Goal: Navigation & Orientation: Find specific page/section

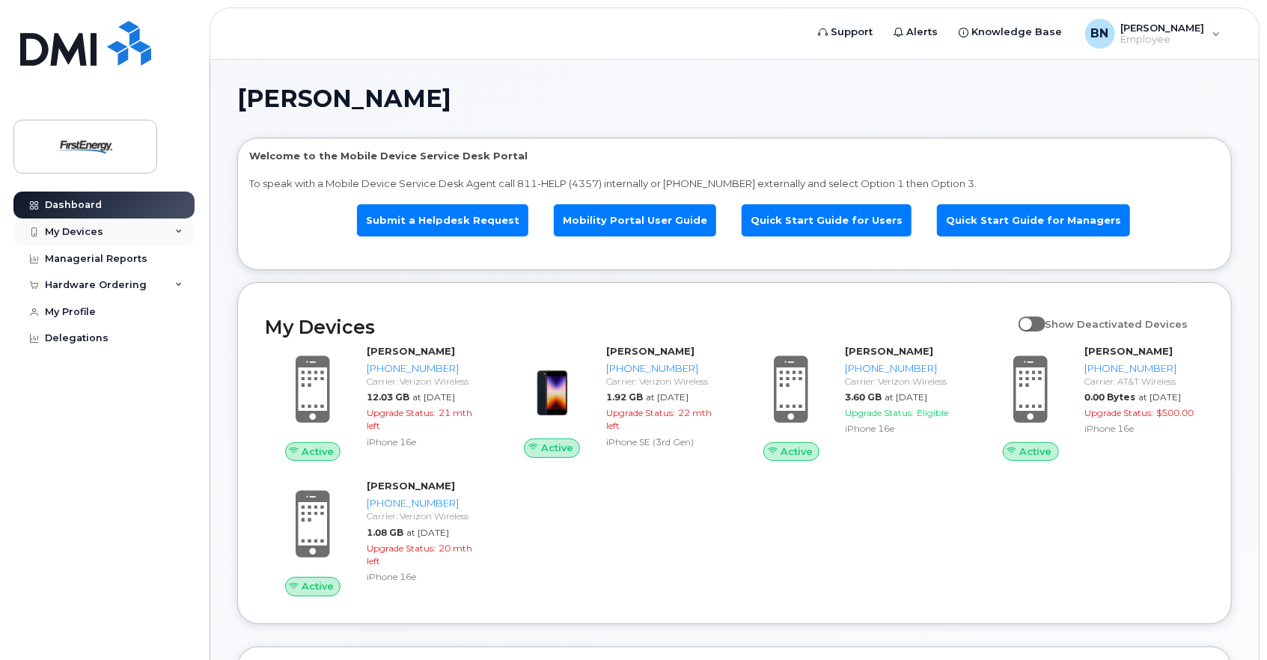
click at [83, 228] on div "My Devices" at bounding box center [74, 232] width 58 height 12
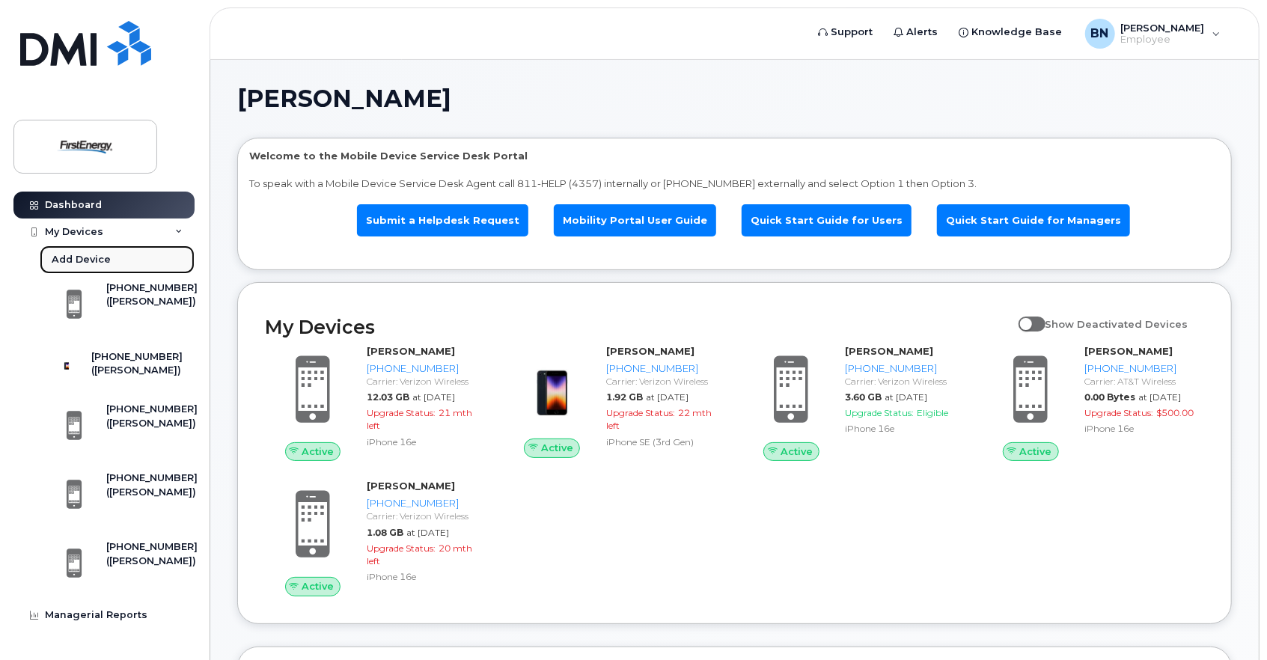
click at [70, 253] on div "Add Device" at bounding box center [81, 259] width 59 height 13
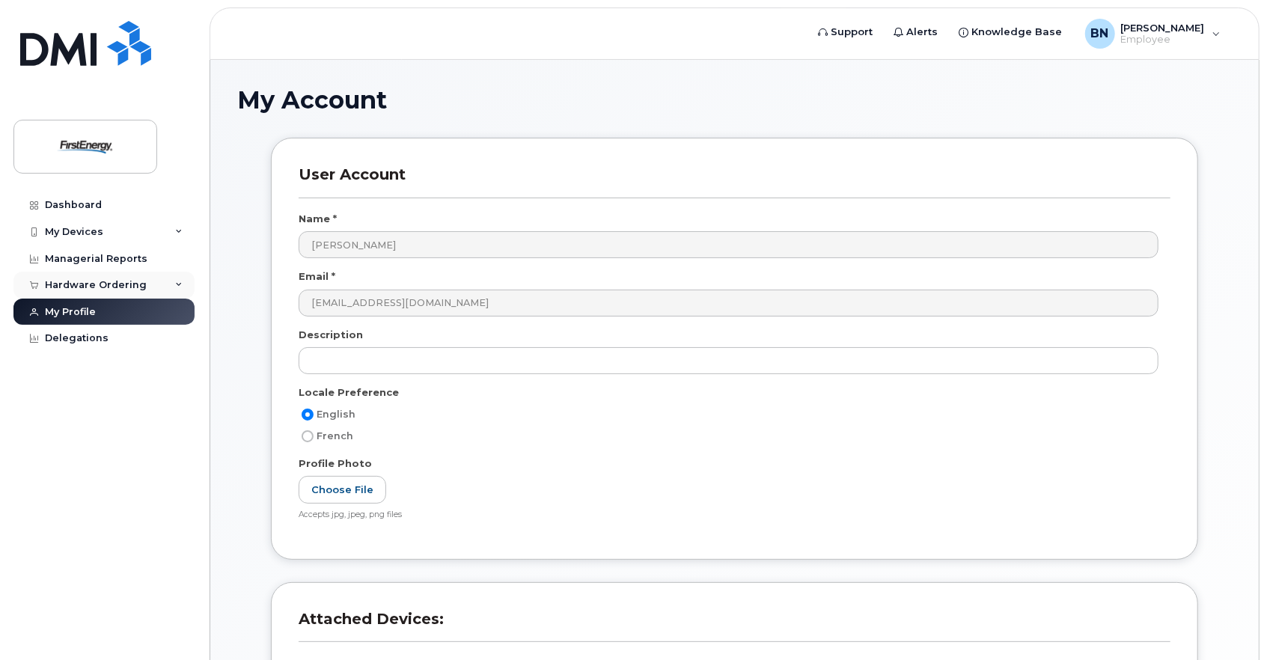
click at [91, 279] on div "Hardware Ordering" at bounding box center [96, 285] width 102 height 12
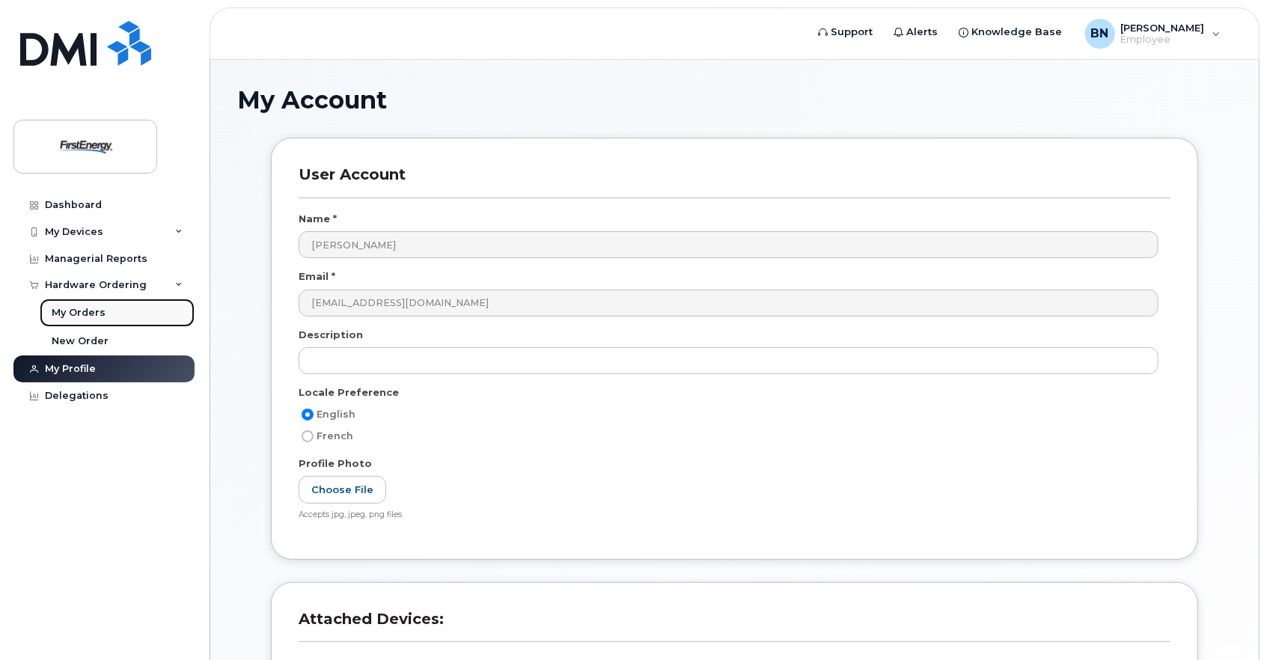
click at [88, 311] on div "My Orders" at bounding box center [79, 312] width 54 height 13
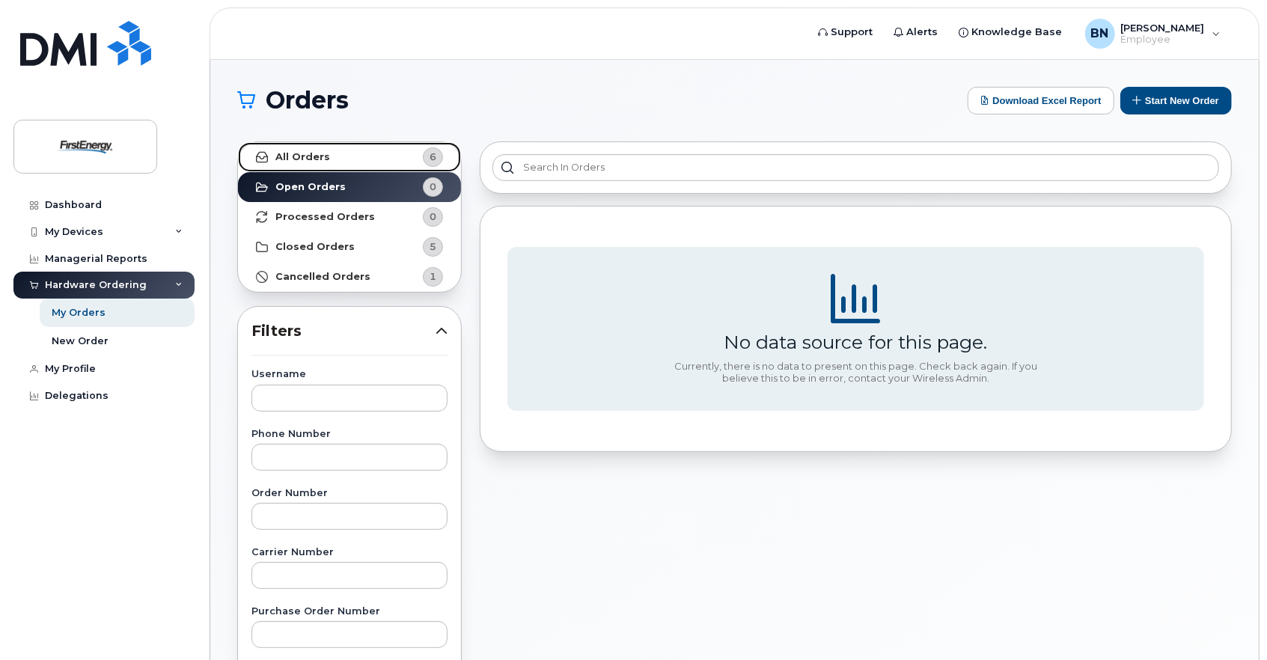
click at [365, 155] on link "All Orders 6" at bounding box center [349, 157] width 223 height 30
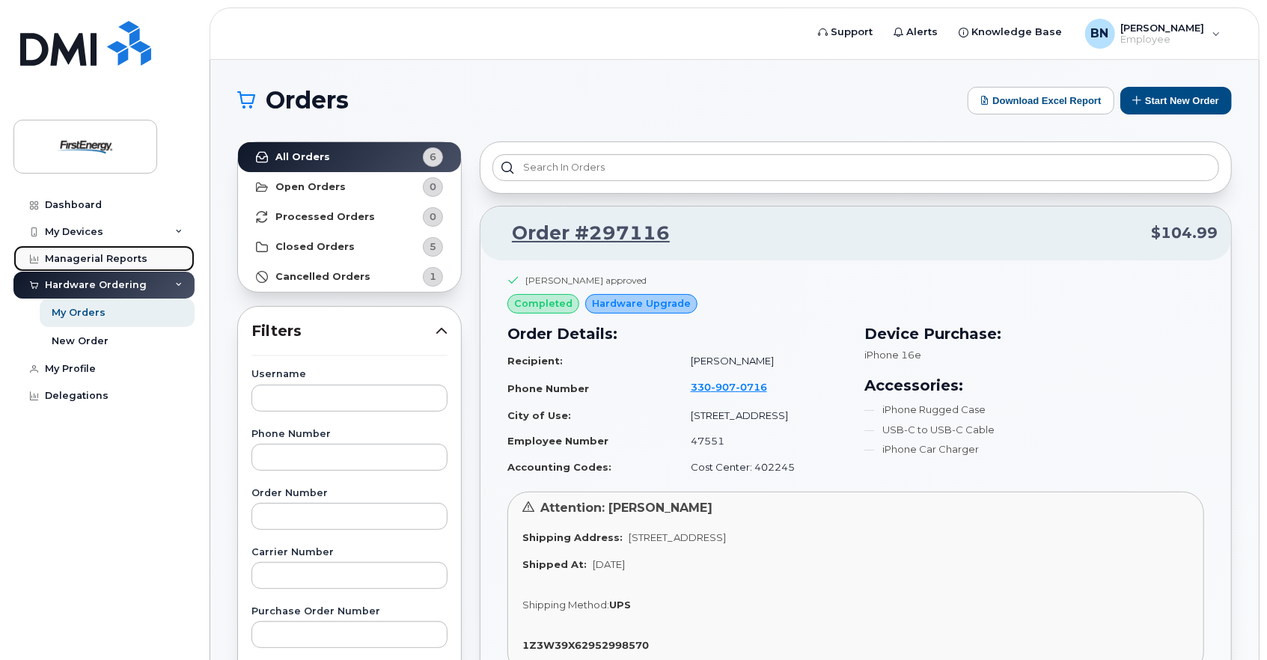
click at [78, 253] on div "Managerial Reports" at bounding box center [96, 259] width 103 height 12
click at [84, 234] on div "My Devices" at bounding box center [74, 232] width 58 height 12
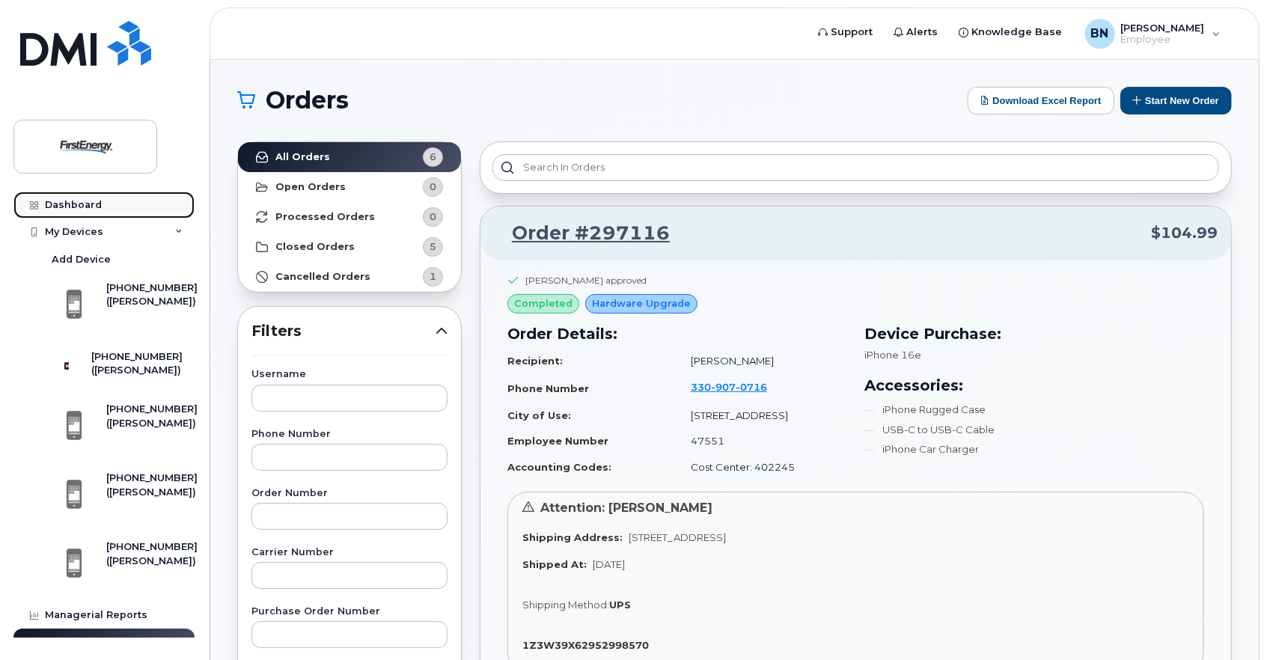
click at [83, 204] on div "Dashboard" at bounding box center [73, 205] width 57 height 12
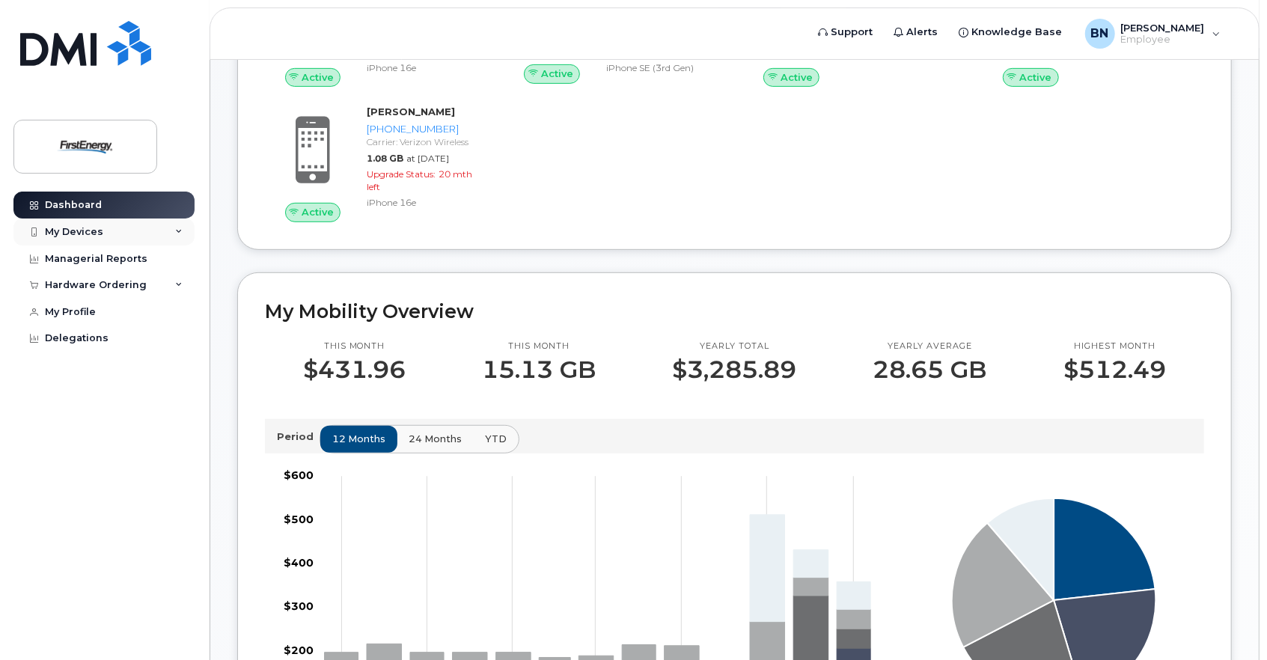
scroll to position [225, 0]
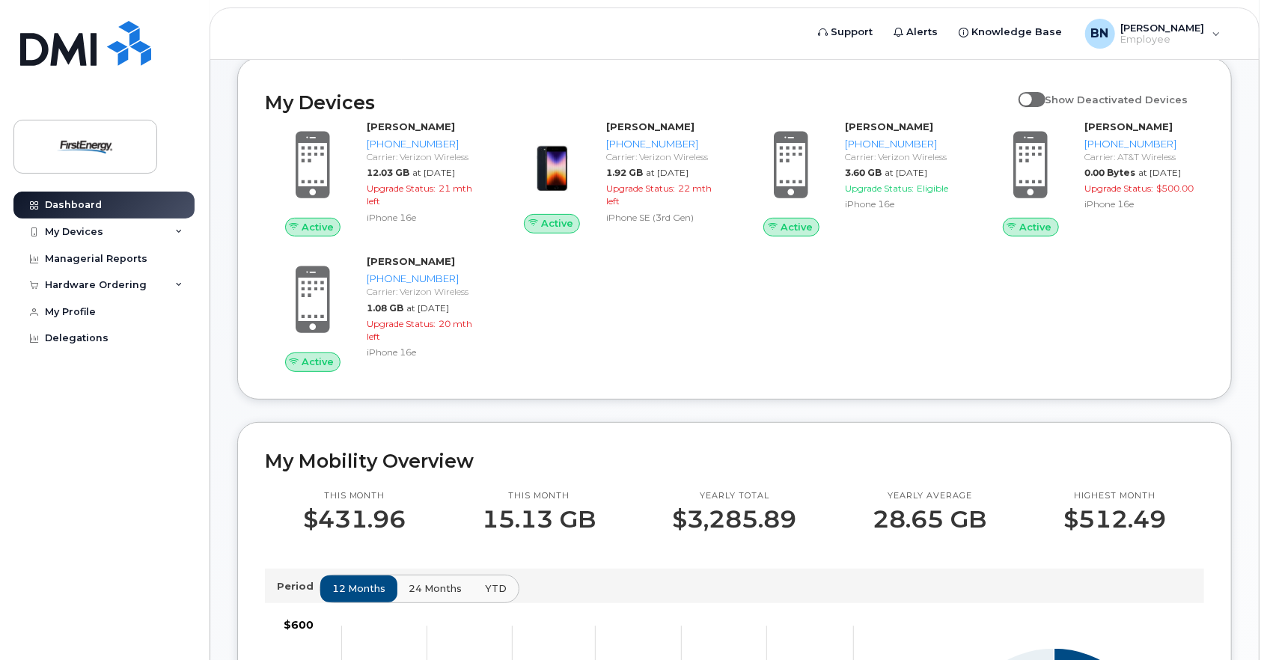
click at [1046, 92] on span at bounding box center [1032, 99] width 27 height 15
click at [1031, 91] on input "Show Deactivated Devices" at bounding box center [1025, 91] width 12 height 12
click at [1036, 97] on span at bounding box center [1032, 99] width 27 height 15
click at [1031, 97] on input "Show Deactivated Devices" at bounding box center [1025, 91] width 12 height 12
checkbox input "false"
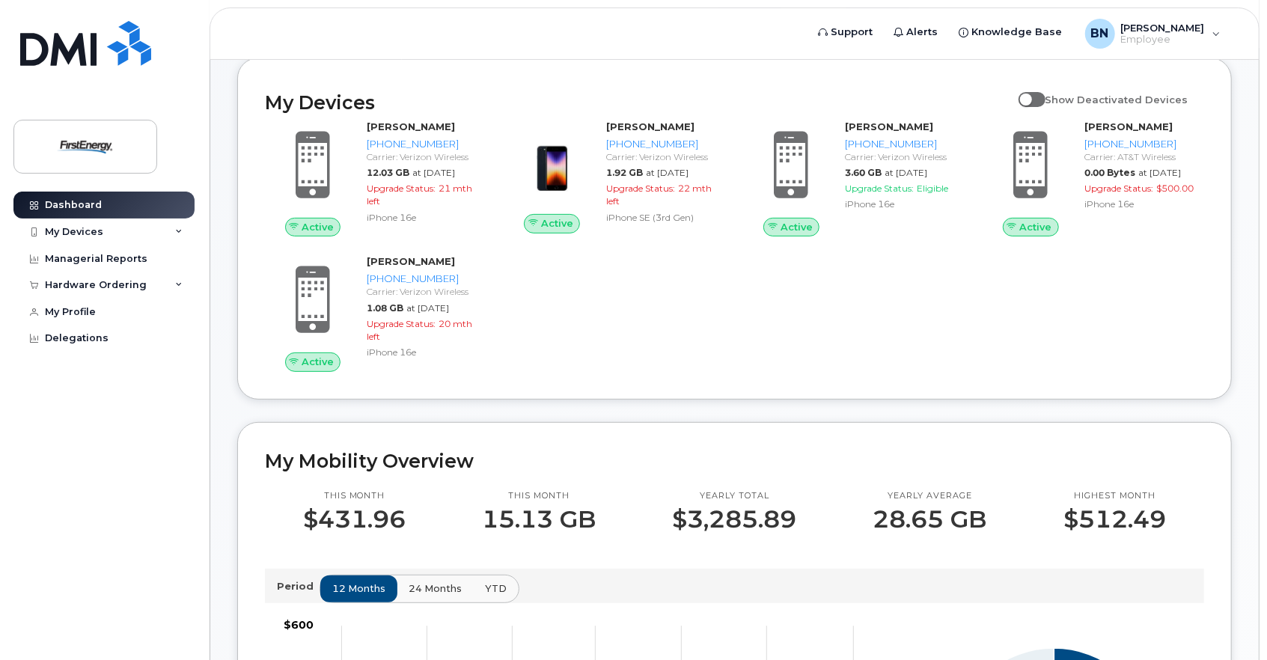
click at [184, 231] on div "My Devices" at bounding box center [103, 232] width 181 height 27
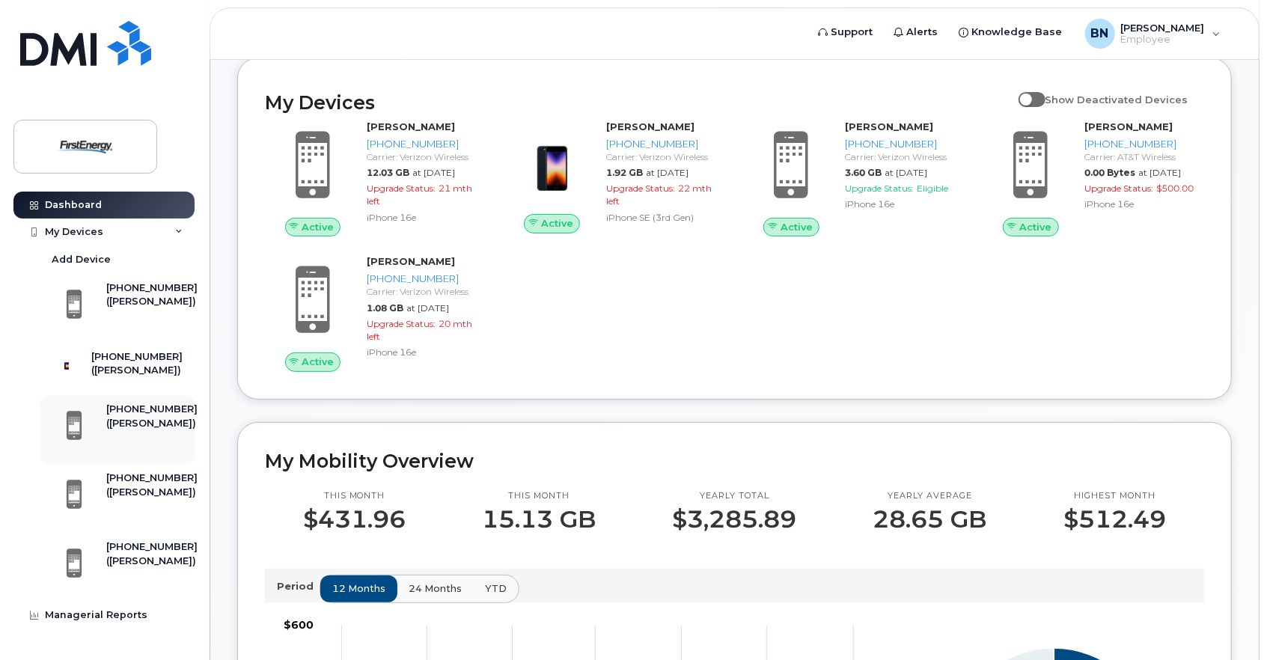
scroll to position [0, 0]
click at [61, 228] on div "My Devices" at bounding box center [74, 232] width 58 height 12
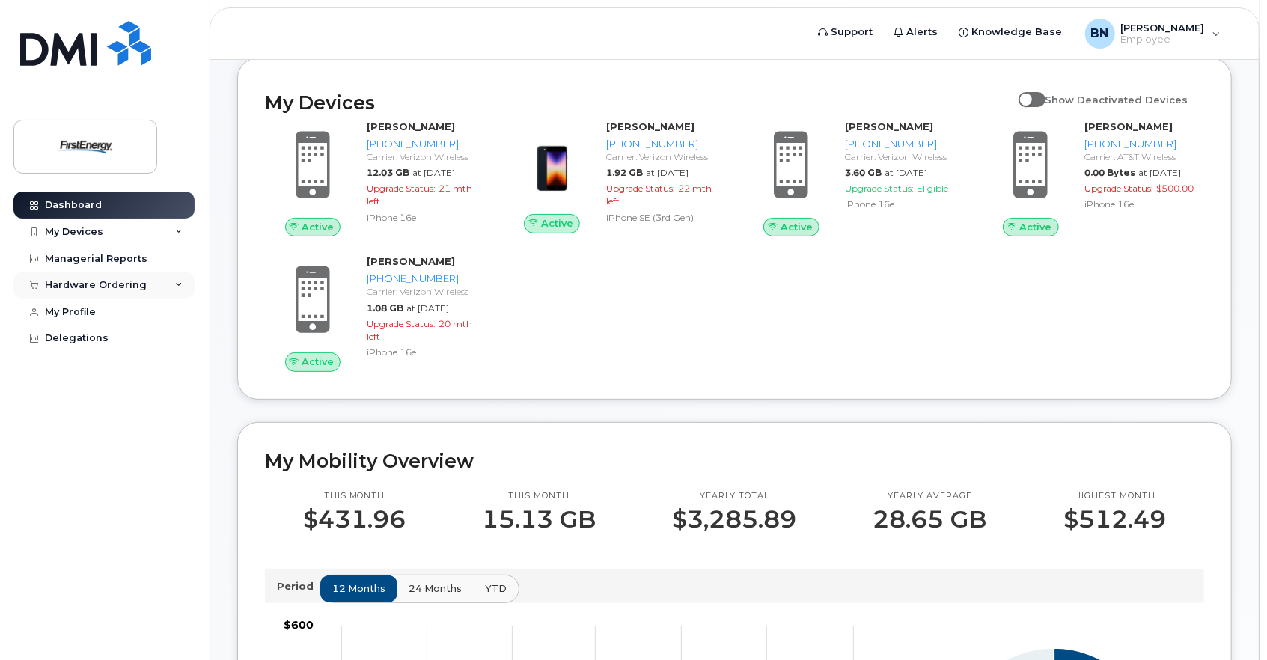
click at [73, 284] on div "Hardware Ordering" at bounding box center [96, 285] width 102 height 12
click at [85, 286] on div "Hardware Ordering" at bounding box center [96, 285] width 102 height 12
click at [81, 311] on div "My Profile" at bounding box center [70, 312] width 51 height 12
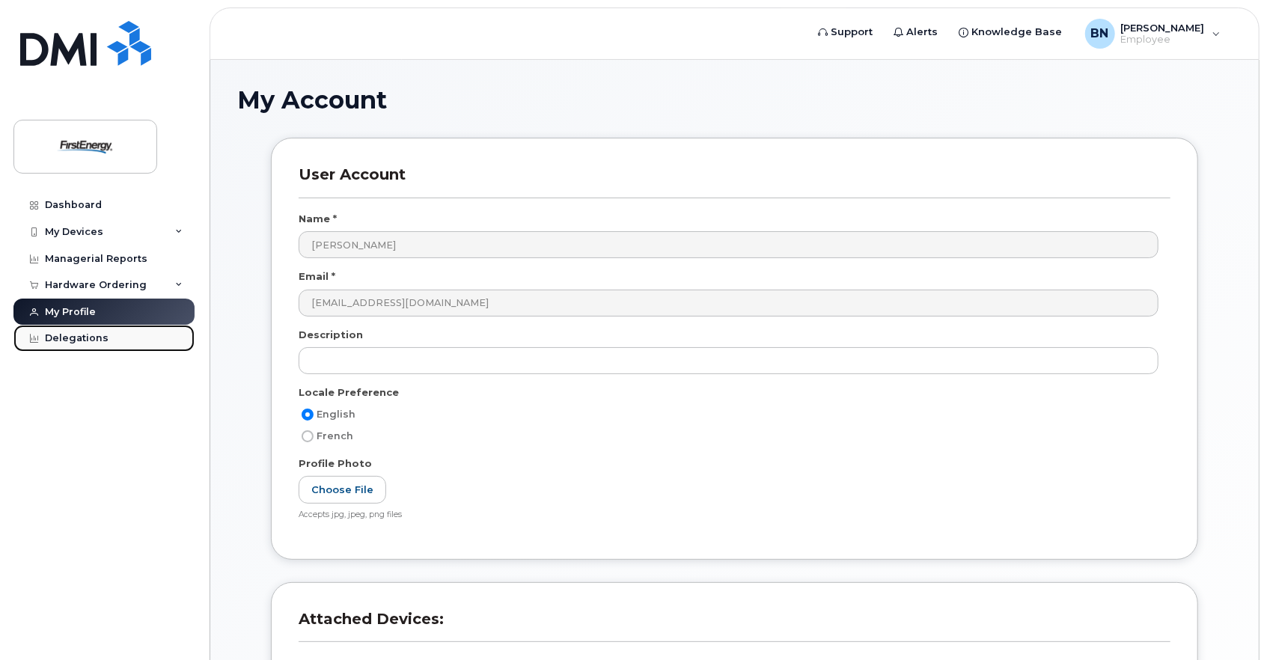
click at [90, 340] on div "Delegations" at bounding box center [77, 338] width 64 height 12
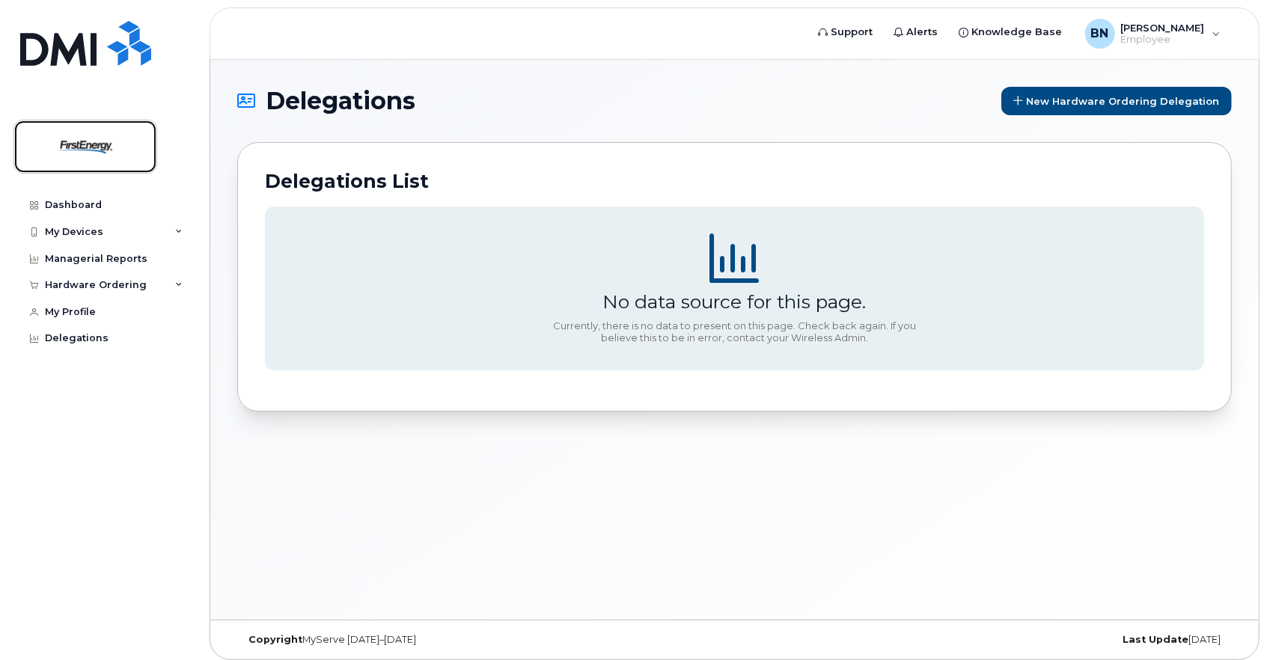
click at [114, 129] on img at bounding box center [85, 146] width 115 height 43
